Goal: Information Seeking & Learning: Learn about a topic

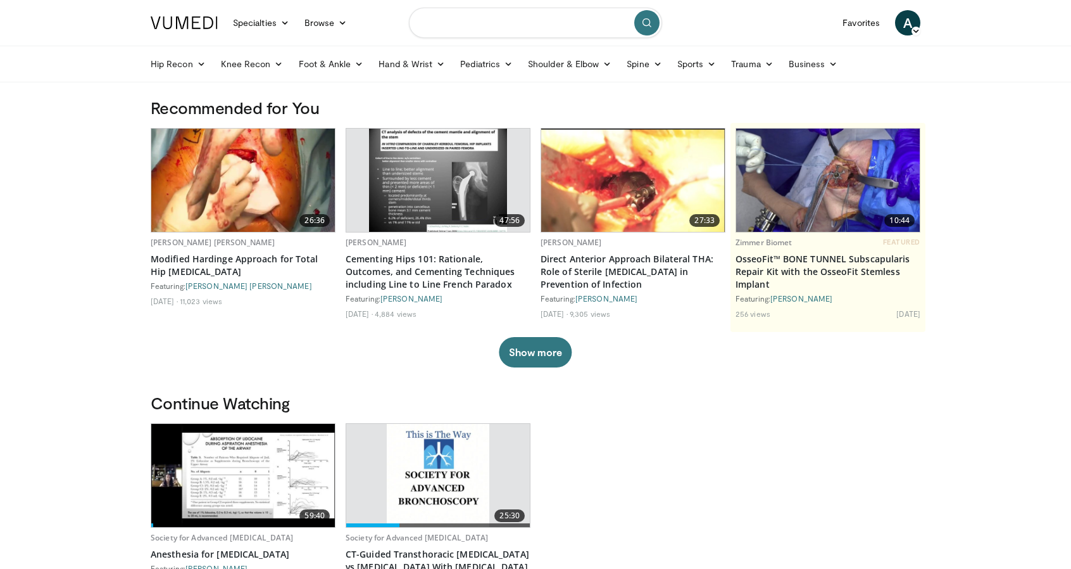
click at [484, 29] on input "Search topics, interventions" at bounding box center [535, 23] width 253 height 30
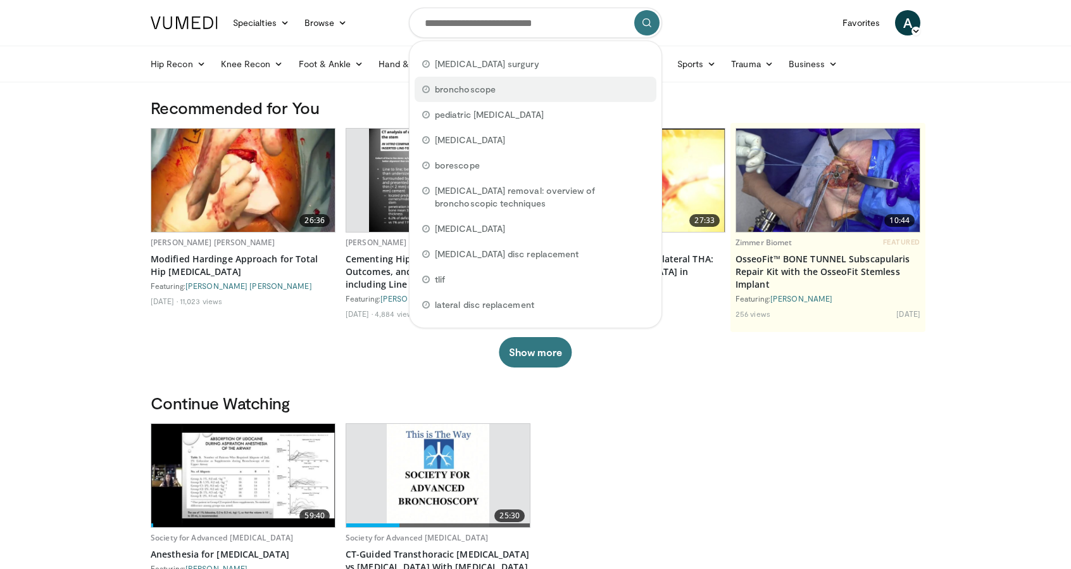
click at [495, 84] on div "bronchoscope" at bounding box center [536, 89] width 242 height 25
type input "**********"
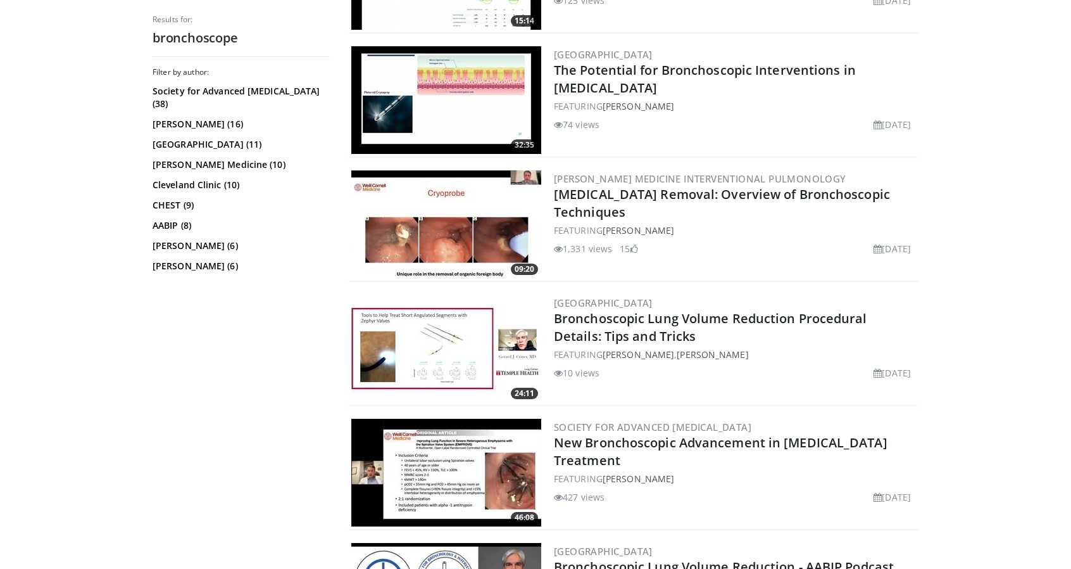
scroll to position [718, 0]
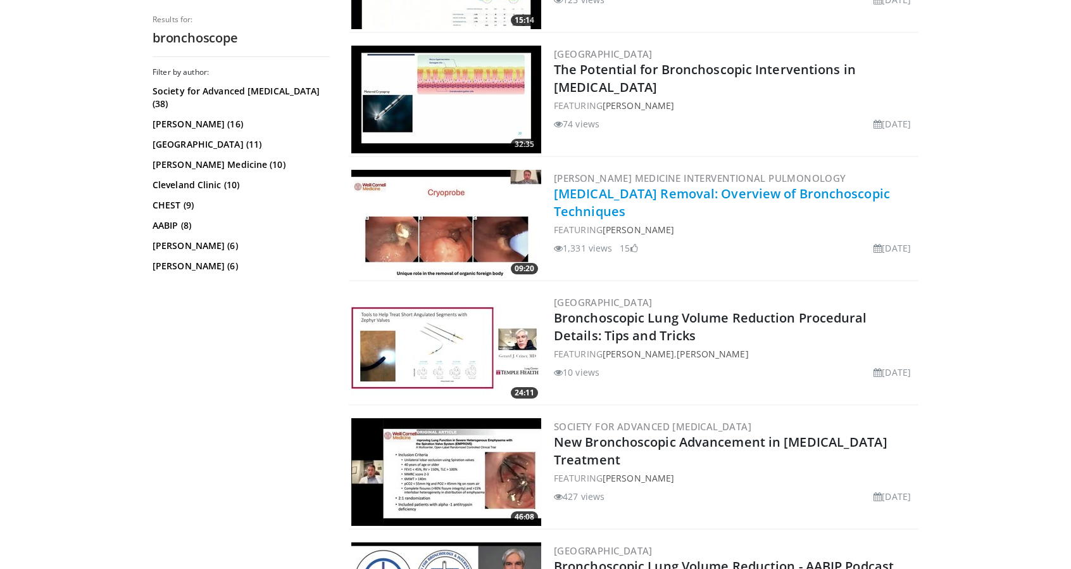
click at [685, 197] on link "[MEDICAL_DATA] Removal: Overview of Bronchoscopic Techniques" at bounding box center [722, 202] width 336 height 35
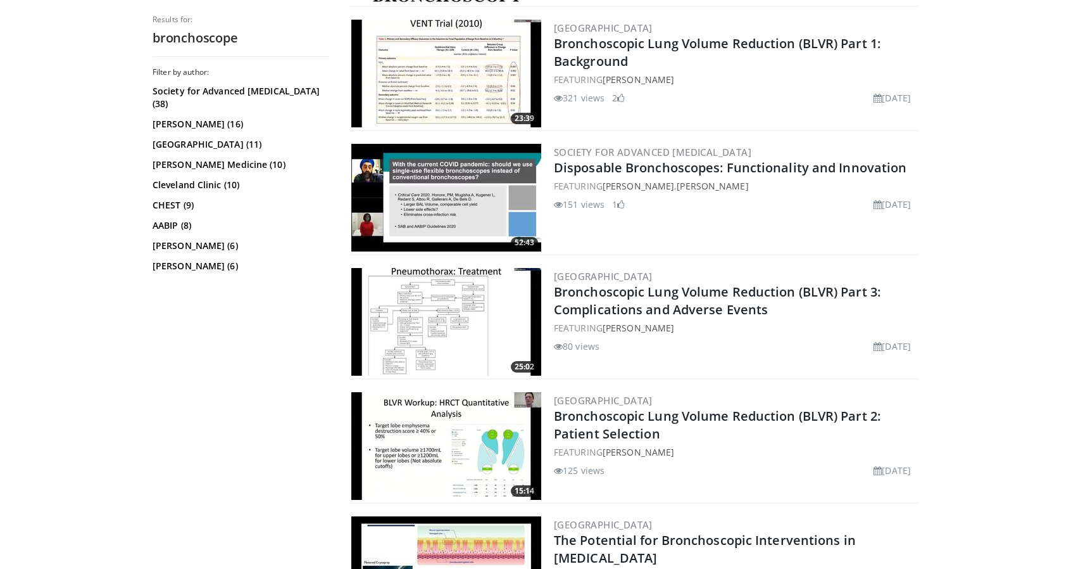
scroll to position [247, 0]
click at [217, 179] on link "Cleveland Clinic (10)" at bounding box center [240, 185] width 174 height 13
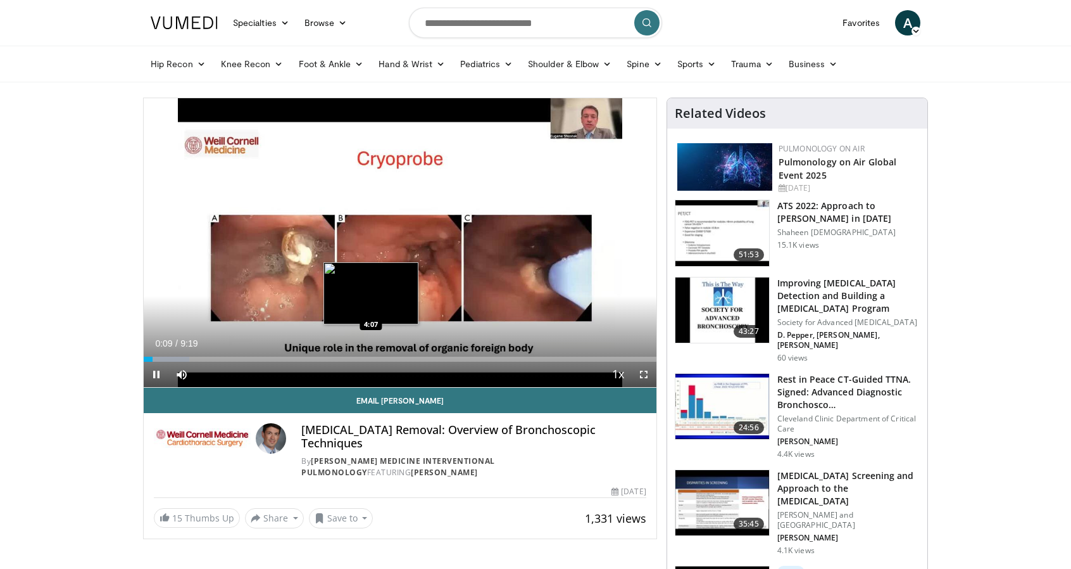
click at [371, 360] on div "Loaded : 8.87% 0:09 4:07" at bounding box center [400, 358] width 513 height 5
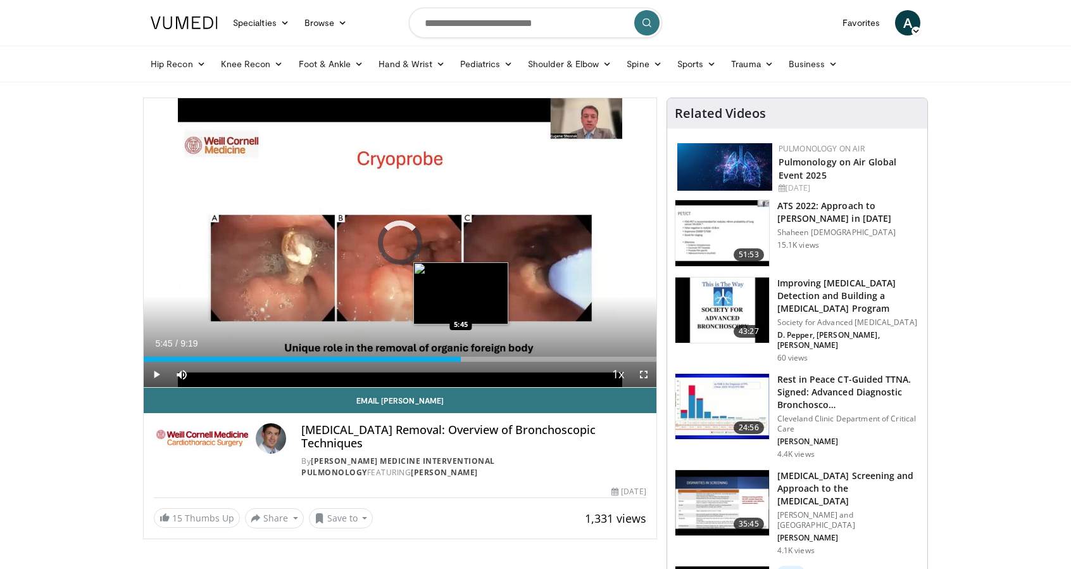
click at [460, 358] on div "Loaded : 56.79% 5:45 5:45" at bounding box center [400, 358] width 513 height 5
click at [478, 356] on div "Progress Bar" at bounding box center [488, 358] width 64 height 5
click at [478, 357] on div "6:05" at bounding box center [311, 358] width 335 height 5
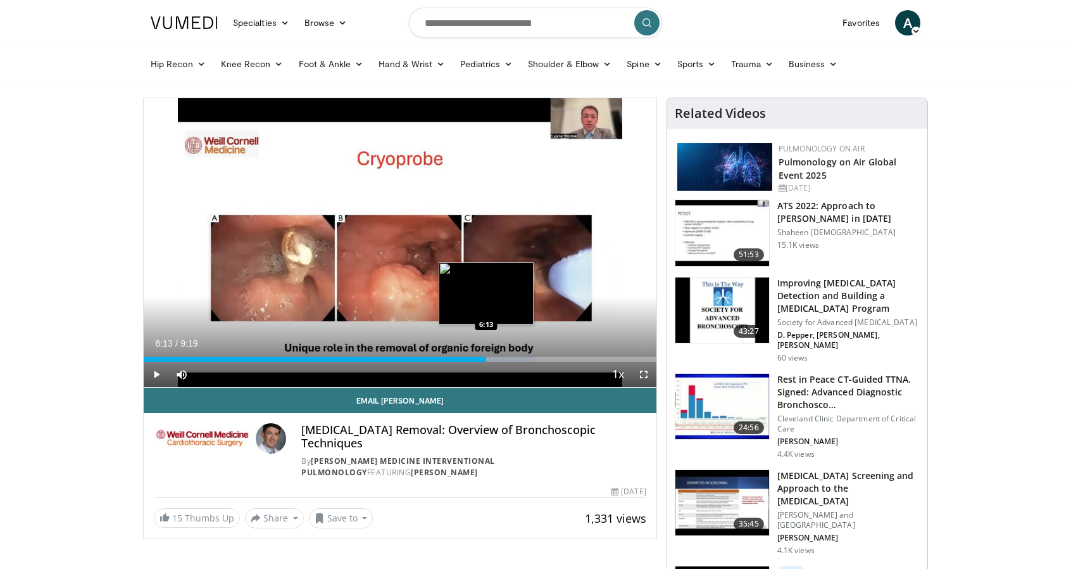
click at [486, 358] on div "Loaded : 76.31% 6:13 6:13" at bounding box center [400, 358] width 513 height 5
click at [447, 360] on div "6:15" at bounding box center [316, 358] width 344 height 5
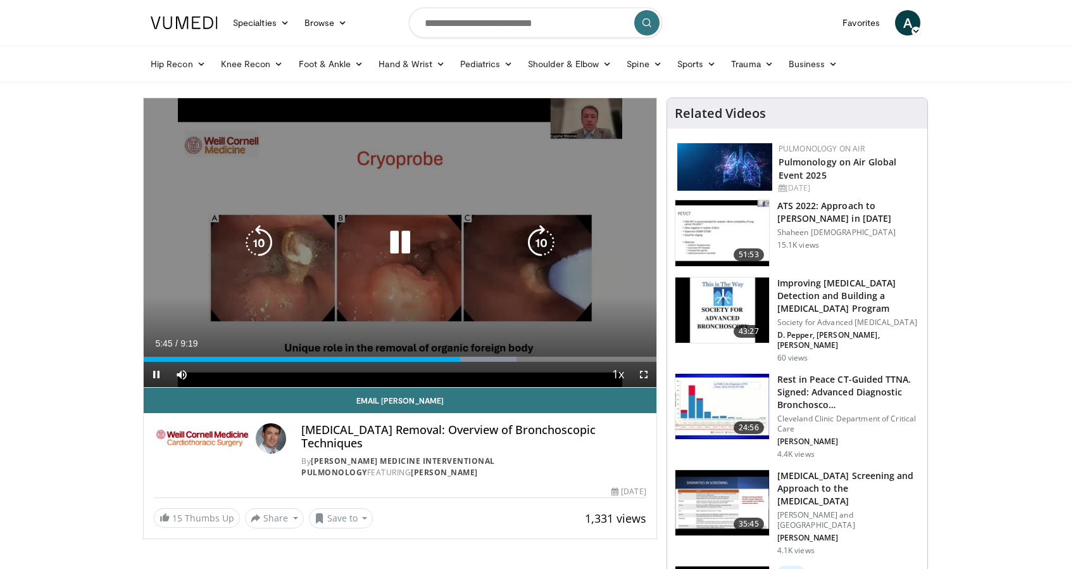
click at [406, 246] on icon "Video Player" at bounding box center [399, 242] width 35 height 35
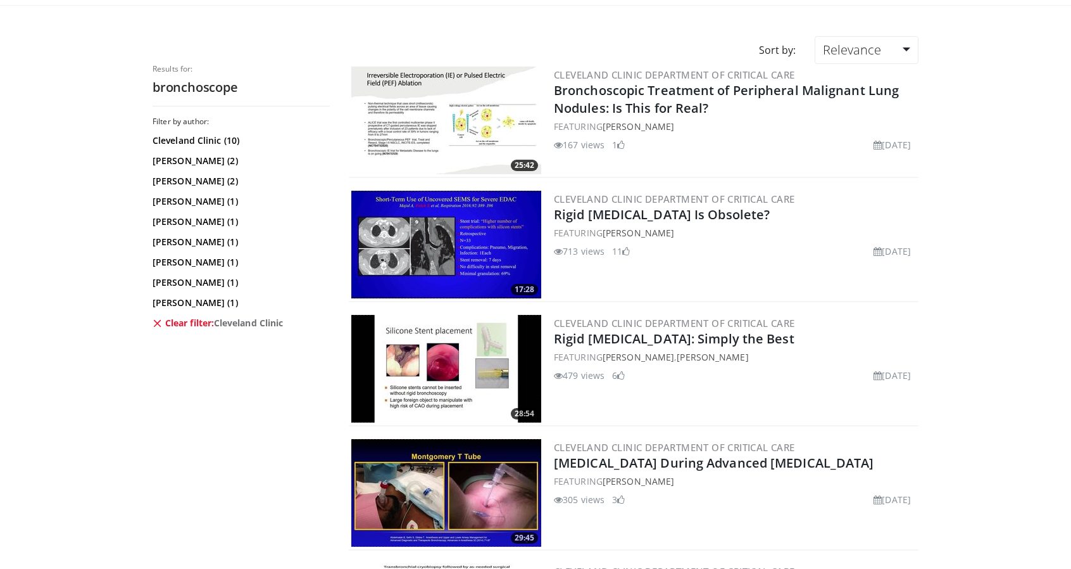
scroll to position [71, 0]
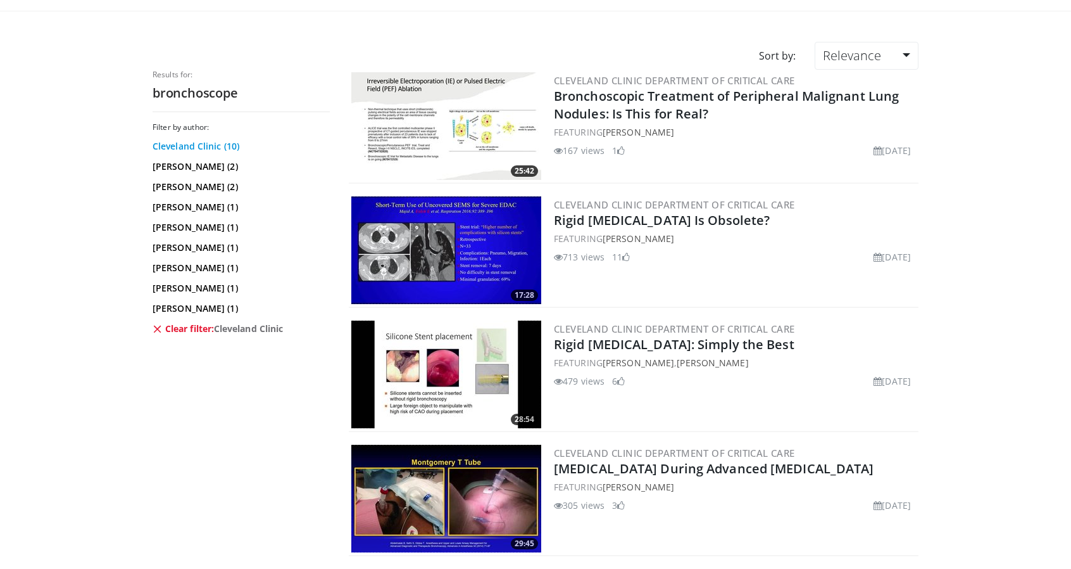
click at [200, 148] on link "Cleveland Clinic (10)" at bounding box center [240, 146] width 174 height 13
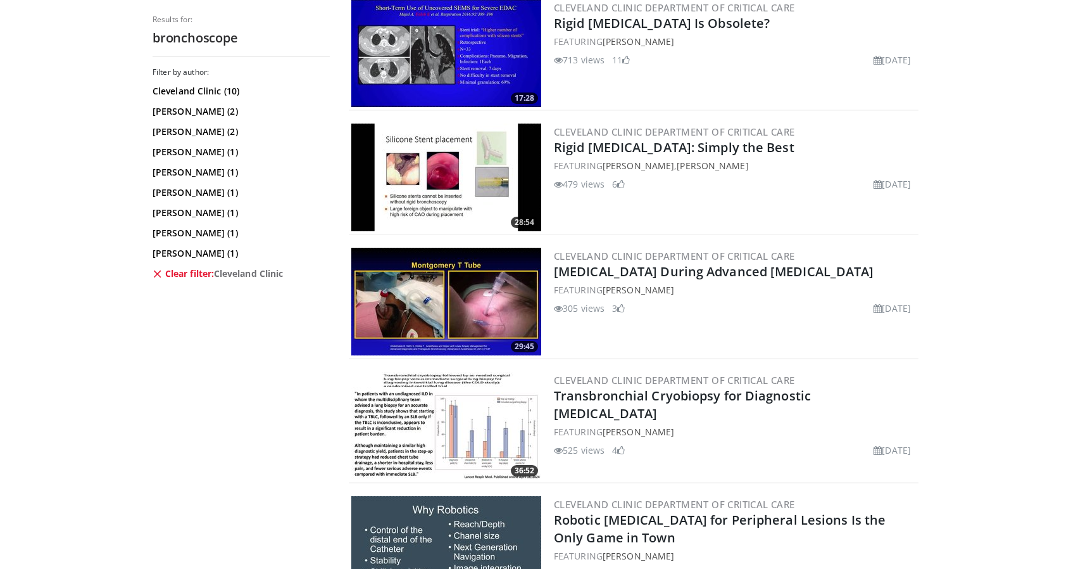
scroll to position [189, 0]
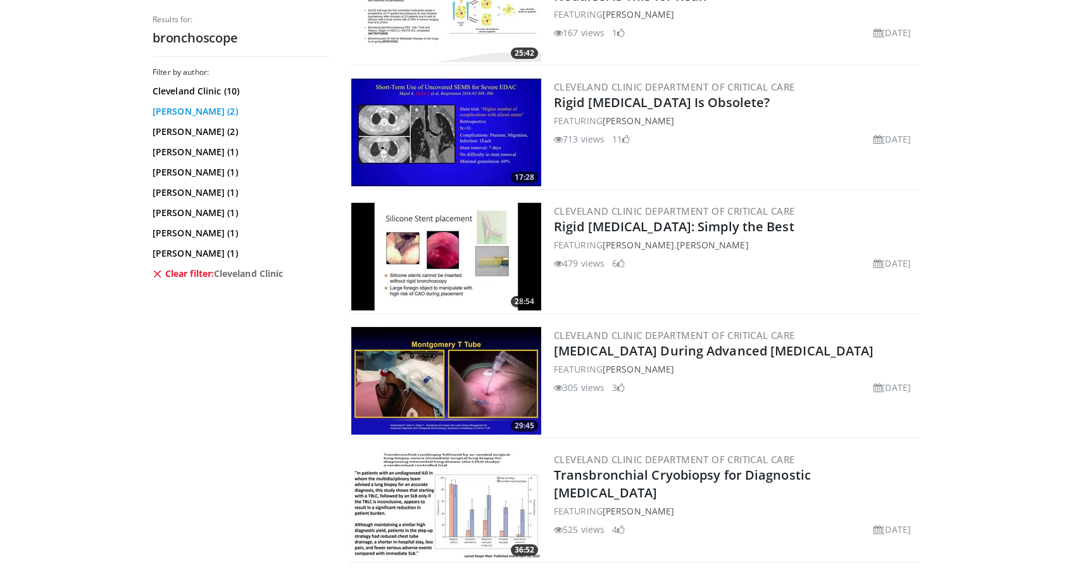
click at [208, 105] on link "Michael Machuzak (2)" at bounding box center [240, 111] width 174 height 13
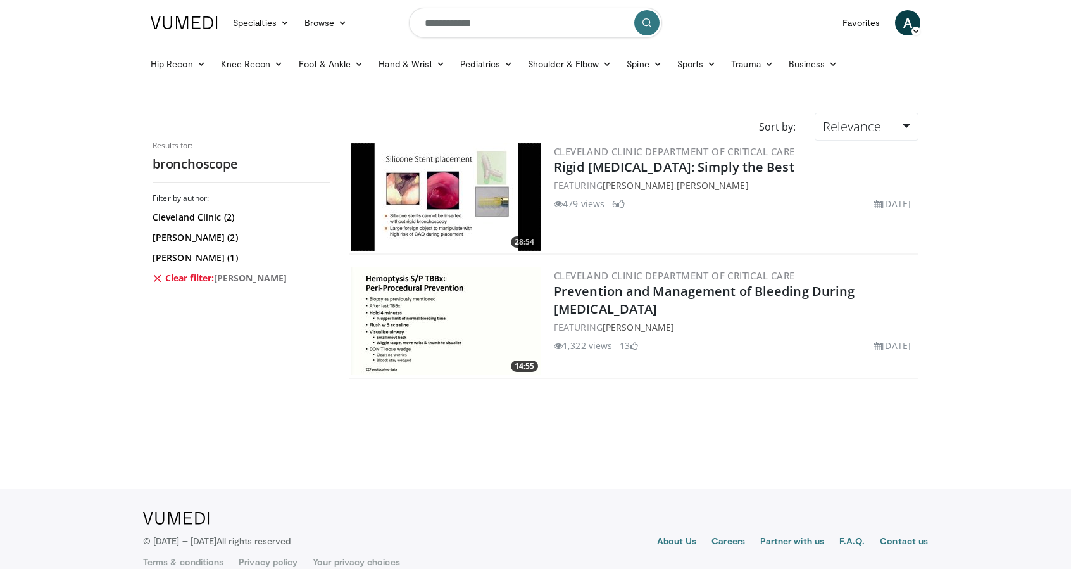
click at [172, 278] on link "Clear filter: Michael Machuzak" at bounding box center [240, 278] width 174 height 13
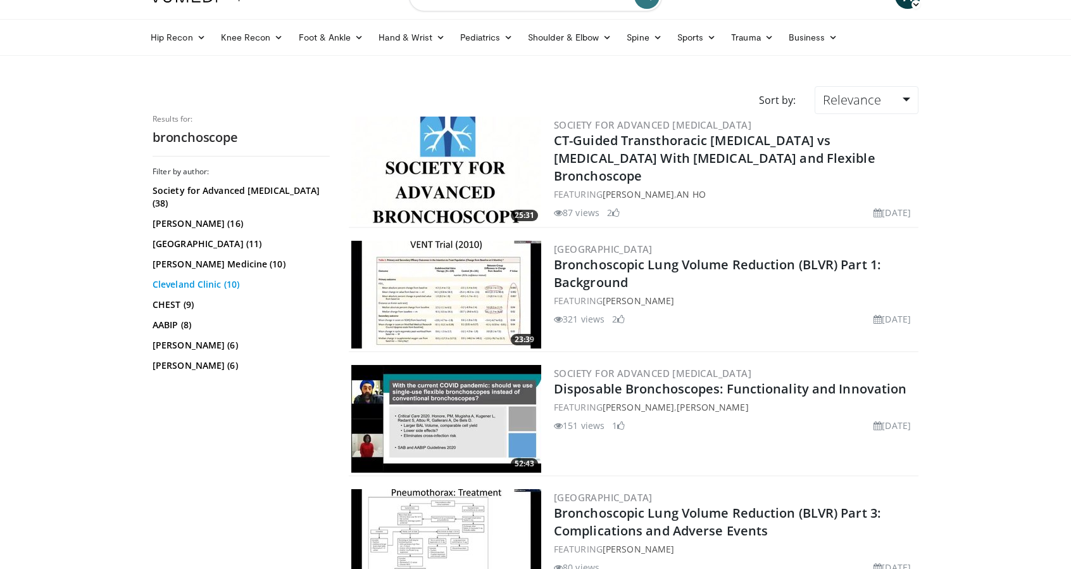
scroll to position [28, 0]
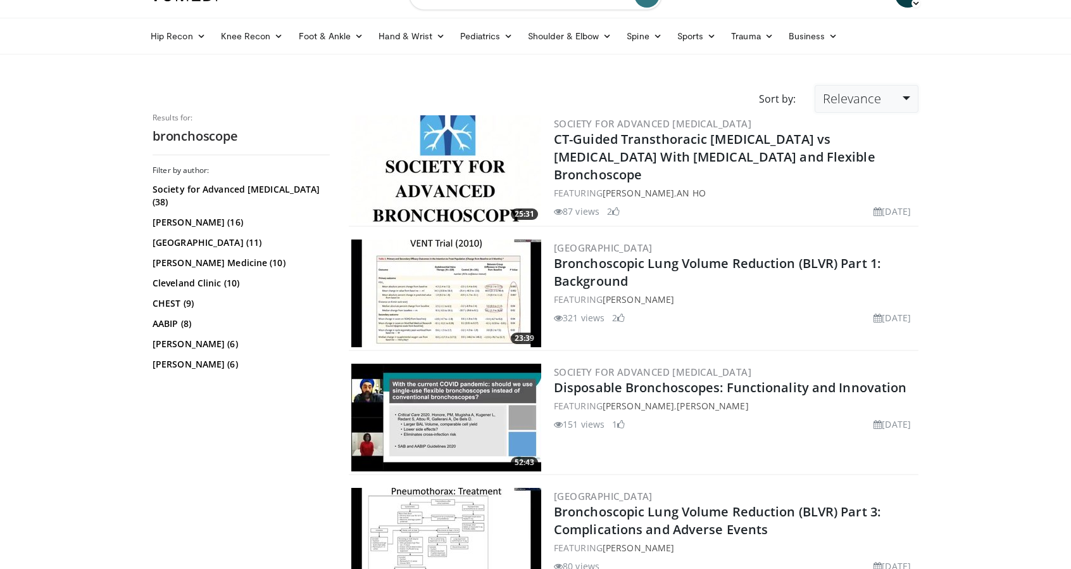
click at [892, 98] on link "Relevance" at bounding box center [867, 99] width 104 height 28
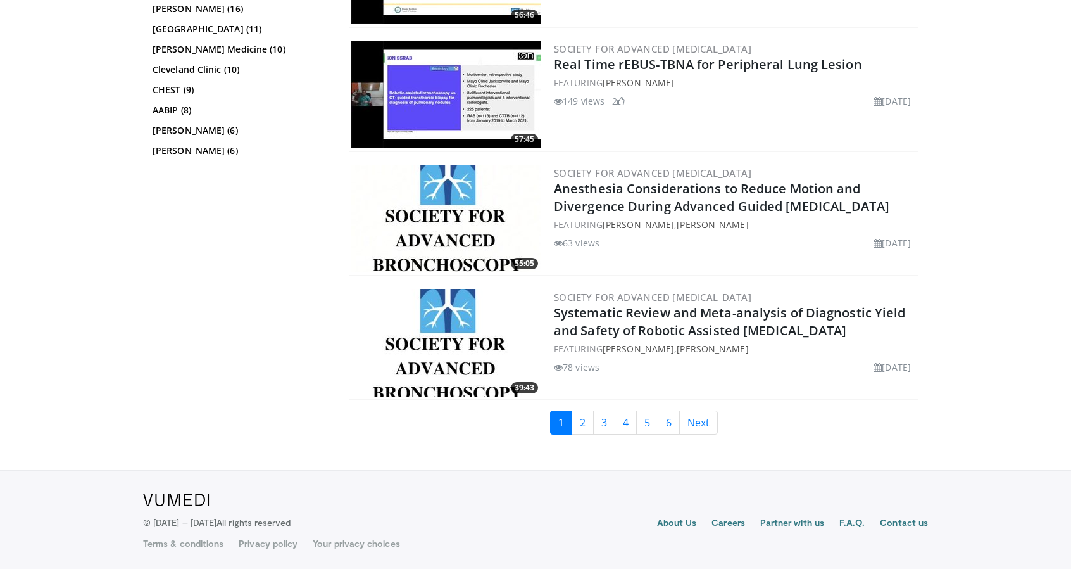
scroll to position [2832, 0]
click at [588, 426] on link "2" at bounding box center [583, 423] width 22 height 24
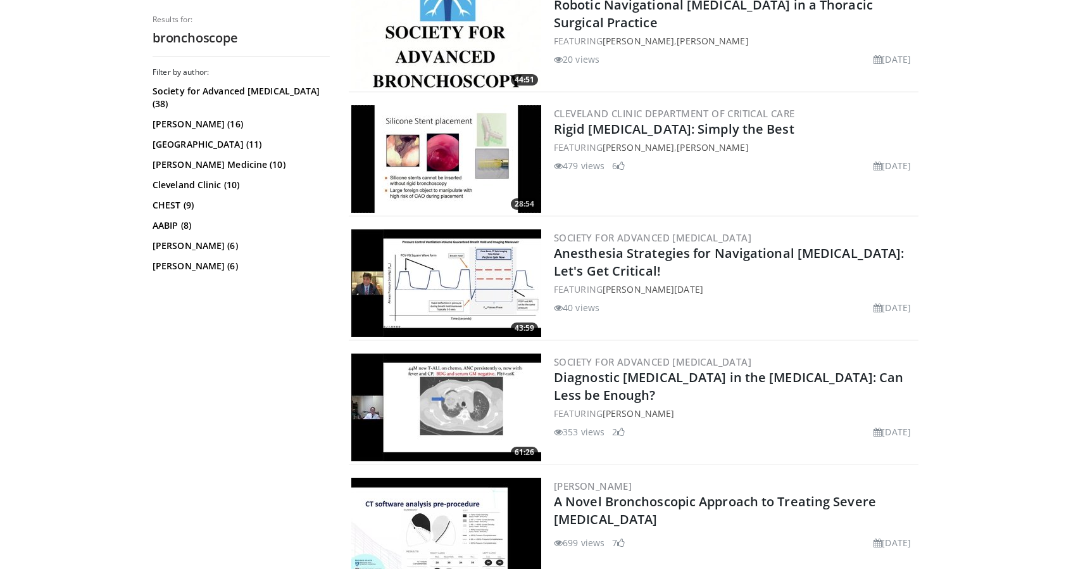
scroll to position [920, 0]
